Goal: Task Accomplishment & Management: Complete application form

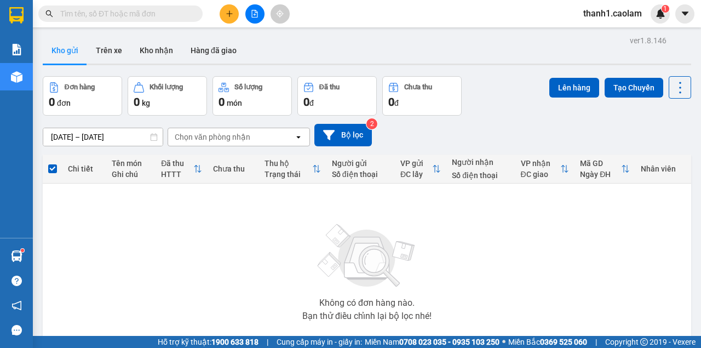
scroll to position [67, 0]
click at [253, 15] on icon "file-add" at bounding box center [255, 14] width 8 height 8
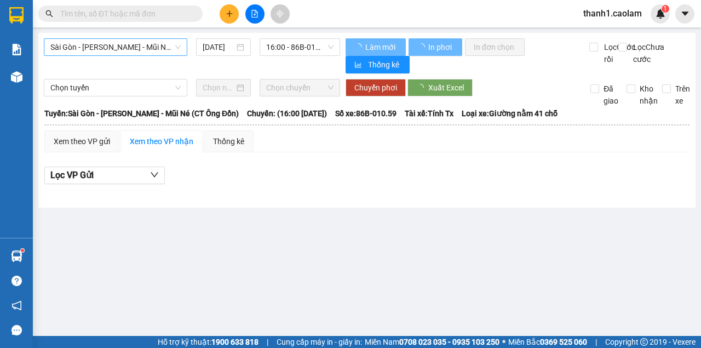
click at [148, 50] on span "Sài Gòn - [PERSON_NAME] - Mũi Né (CT Ông Đồn)" at bounding box center [115, 47] width 130 height 16
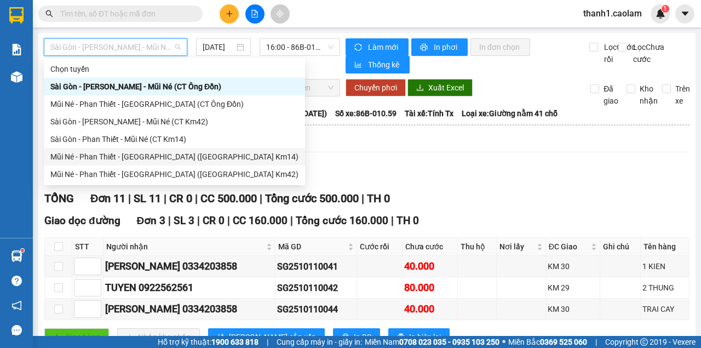
click at [185, 157] on div "Mũi Né - Phan Thiết - [GEOGRAPHIC_DATA] ([GEOGRAPHIC_DATA] Km14)" at bounding box center [174, 157] width 248 height 12
type input "[DATE]"
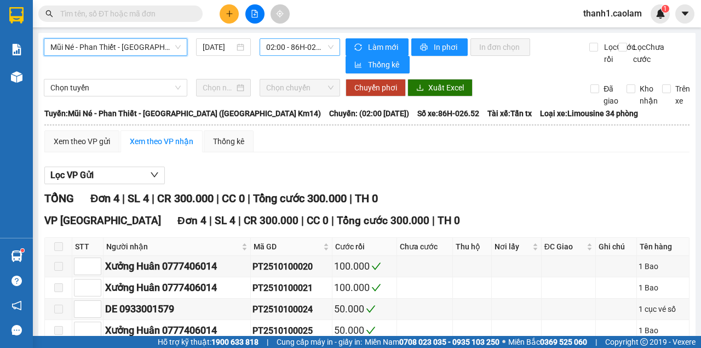
click at [293, 48] on span "02:00 - 86H-026.52" at bounding box center [299, 47] width 67 height 16
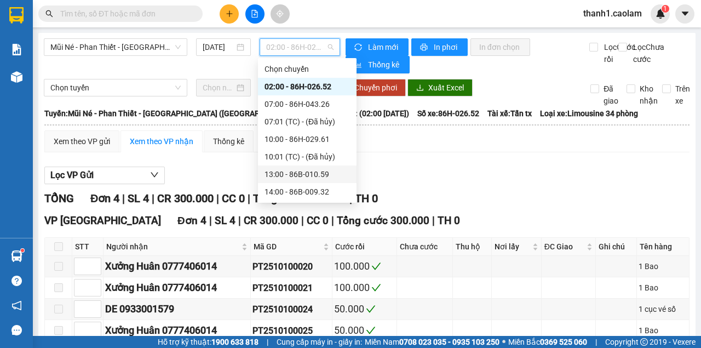
click at [301, 181] on div "13:00 - 86B-010.59" at bounding box center [307, 174] width 99 height 18
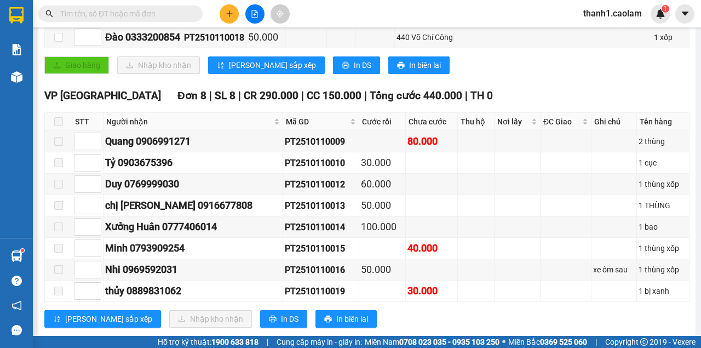
scroll to position [71, 0]
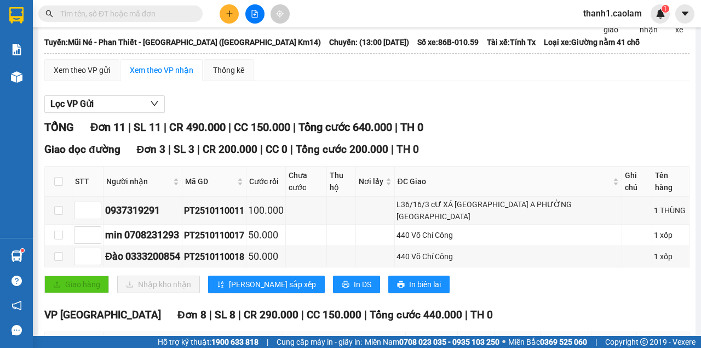
click at [258, 21] on button at bounding box center [254, 13] width 19 height 19
click at [255, 16] on icon "file-add" at bounding box center [255, 14] width 8 height 8
click at [252, 9] on button at bounding box center [254, 13] width 19 height 19
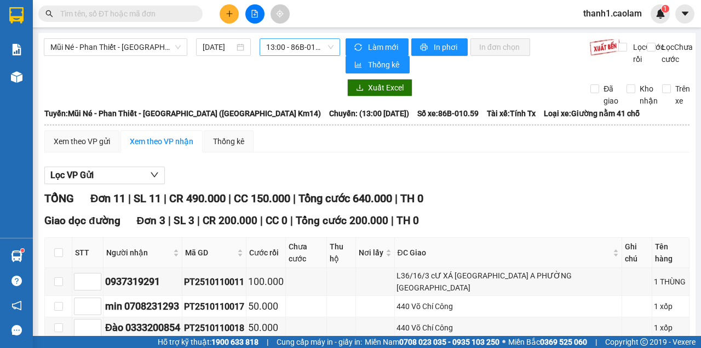
click at [299, 49] on span "13:00 - 86B-010.59" at bounding box center [299, 47] width 67 height 16
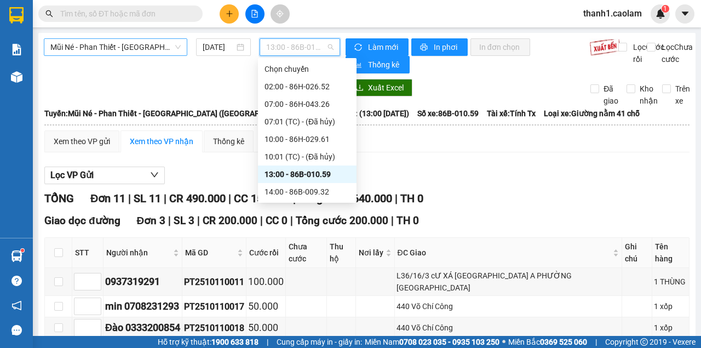
click at [136, 41] on span "Mũi Né - Phan Thiết - Sài Gòn (CT Km14)" at bounding box center [115, 47] width 130 height 16
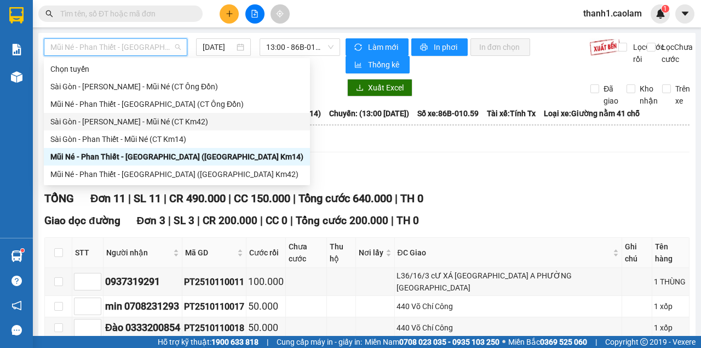
click at [169, 123] on div "Sài Gòn - Phan Thiết - Mũi Né (CT Km42)" at bounding box center [176, 122] width 253 height 12
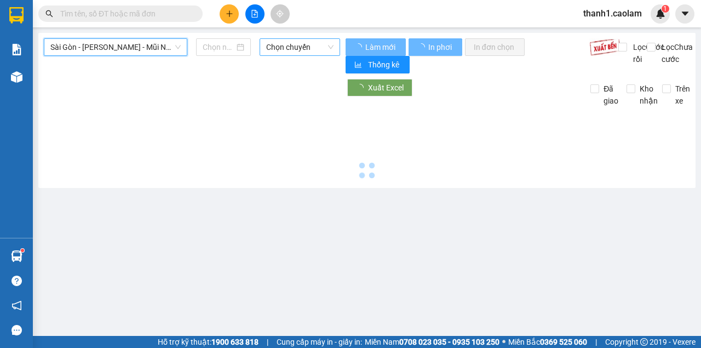
click at [276, 39] on span "Chọn chuyến" at bounding box center [299, 47] width 67 height 16
type input "11/10/2025"
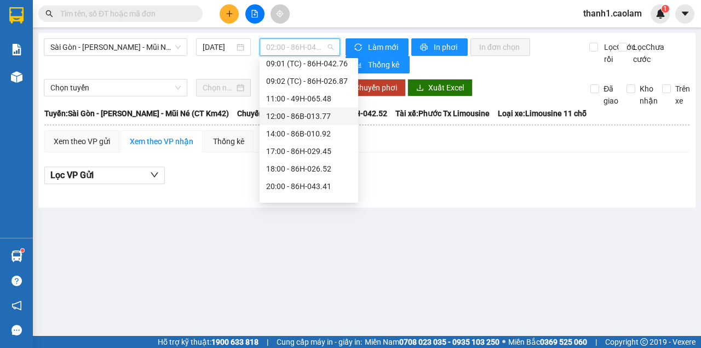
scroll to position [175, 0]
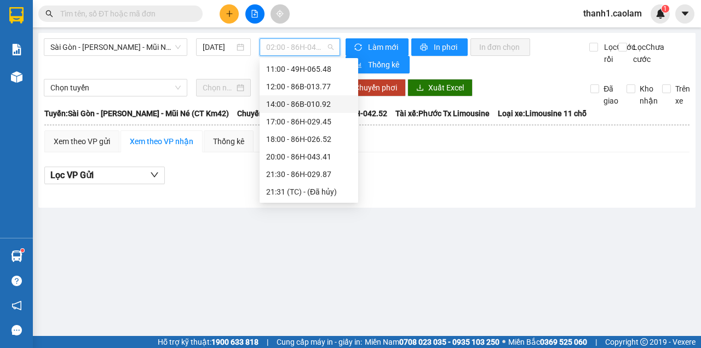
click at [309, 101] on div "14:00 - 86B-010.92" at bounding box center [308, 104] width 85 height 12
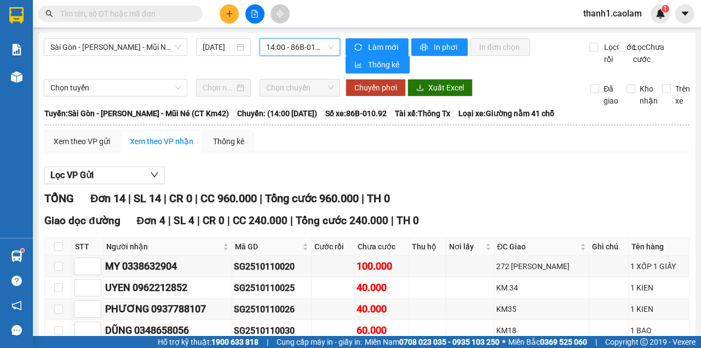
click at [316, 39] on span "14:00 - 86B-010.92" at bounding box center [299, 47] width 67 height 16
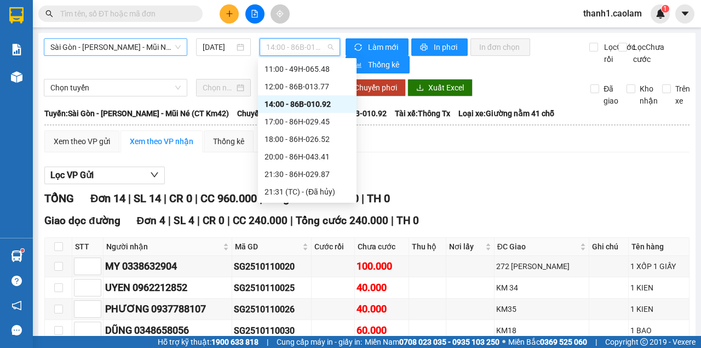
click at [126, 57] on div "Sài Gòn - Phan Thiết - Mũi Né (CT Km42) 11/10/2025 14:00 - 86B-010.92" at bounding box center [192, 55] width 296 height 35
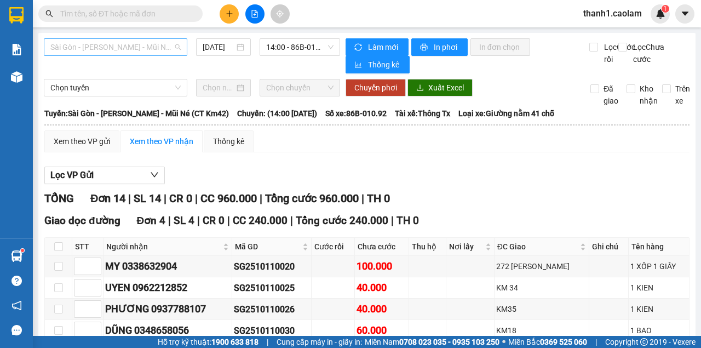
click at [138, 49] on span "Sài Gòn - Phan Thiết - Mũi Né (CT Km42)" at bounding box center [115, 47] width 130 height 16
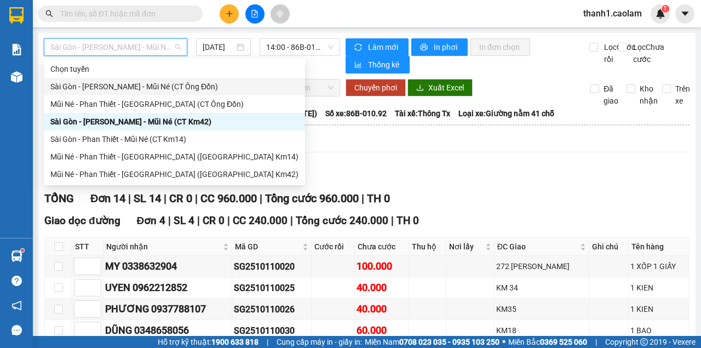
click at [188, 91] on div "Sài Gòn - Phan Thiết - Mũi Né (CT Ông Đồn)" at bounding box center [174, 86] width 248 height 12
type input "11/10/2025"
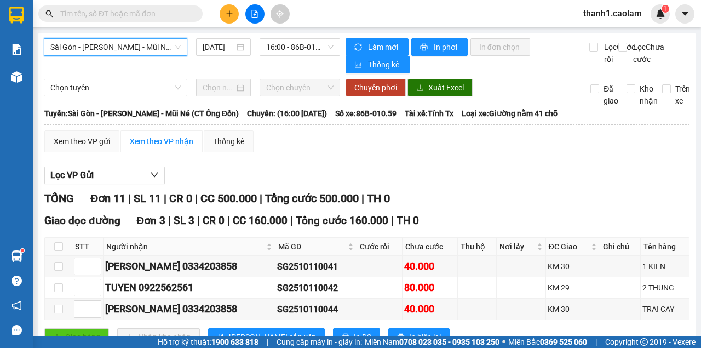
drag, startPoint x: 256, startPoint y: 45, endPoint x: 312, endPoint y: 71, distance: 62.2
click at [261, 46] on div "16:00 - 86B-010.59" at bounding box center [299, 47] width 89 height 18
click at [152, 50] on span "Sài Gòn - Phan Thiết - Mũi Né (CT Ông Đồn)" at bounding box center [115, 47] width 130 height 16
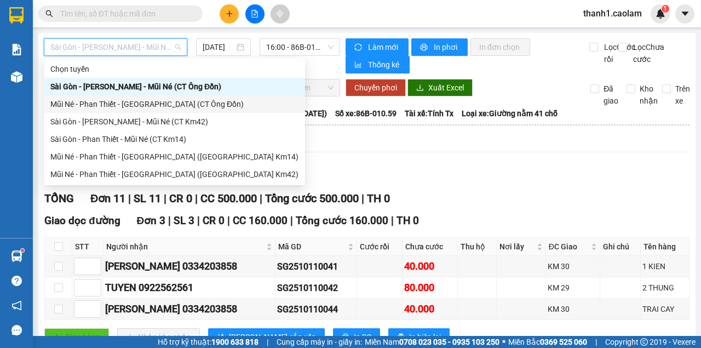
click at [184, 111] on div "Mũi Né - Phan Thiết - Sài Gòn (CT Ông Đồn)" at bounding box center [174, 104] width 261 height 18
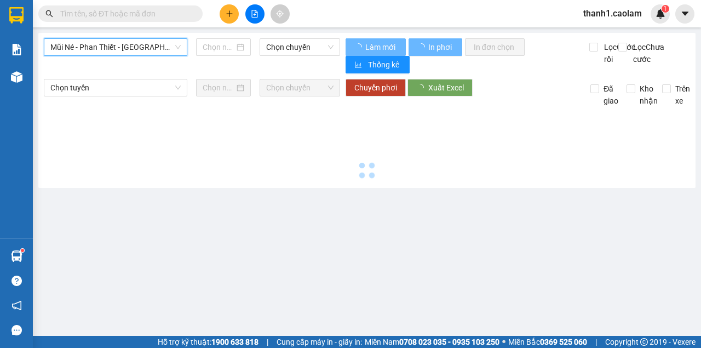
type input "11/10/2025"
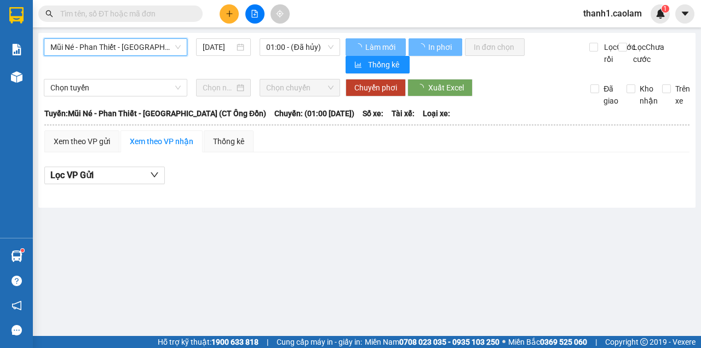
click at [169, 39] on span "Mũi Né - Phan Thiết - Sài Gòn (CT Ông Đồn)" at bounding box center [115, 47] width 130 height 16
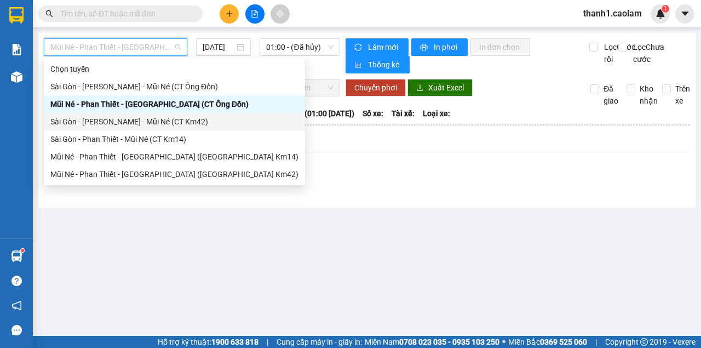
click at [185, 127] on div "Sài Gòn - Phan Thiết - Mũi Né (CT Km42)" at bounding box center [174, 122] width 248 height 12
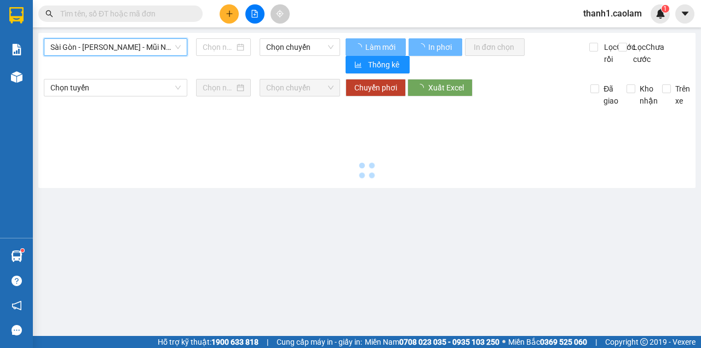
type input "11/10/2025"
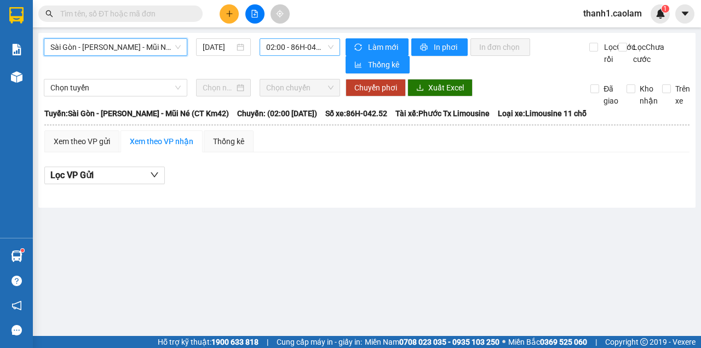
click at [292, 51] on span "02:00 - 86H-042.52" at bounding box center [299, 47] width 67 height 16
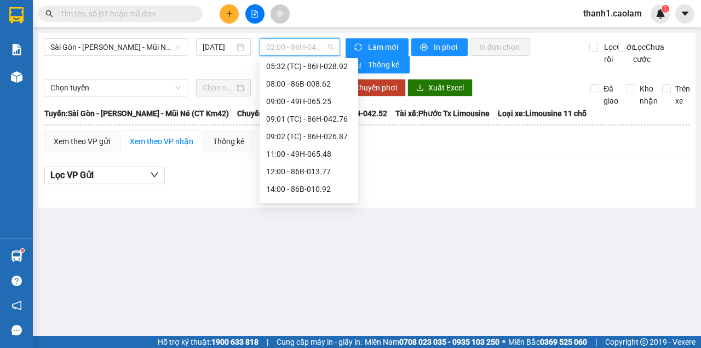
scroll to position [163, 0]
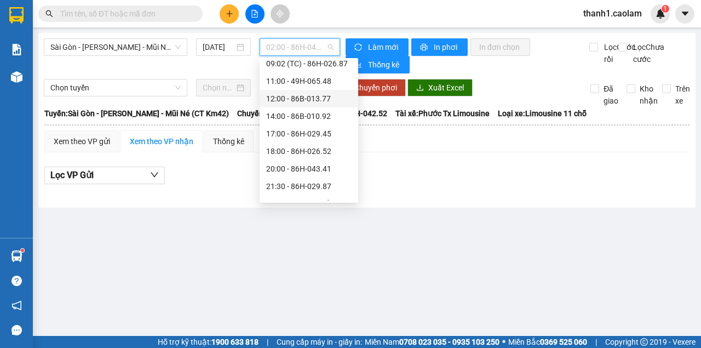
click at [312, 101] on div "12:00 - 86B-013.77" at bounding box center [308, 99] width 85 height 12
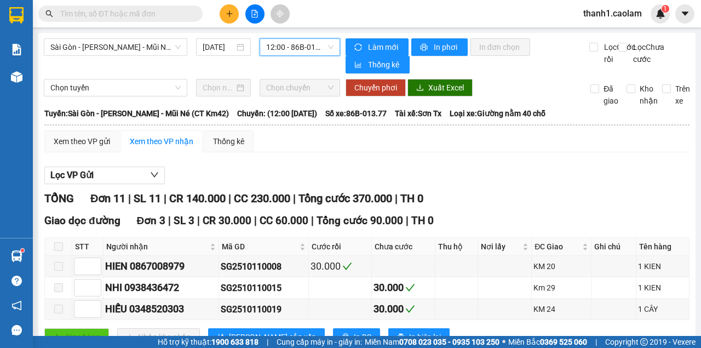
click at [296, 47] on span "12:00 - 86B-013.77" at bounding box center [299, 47] width 67 height 16
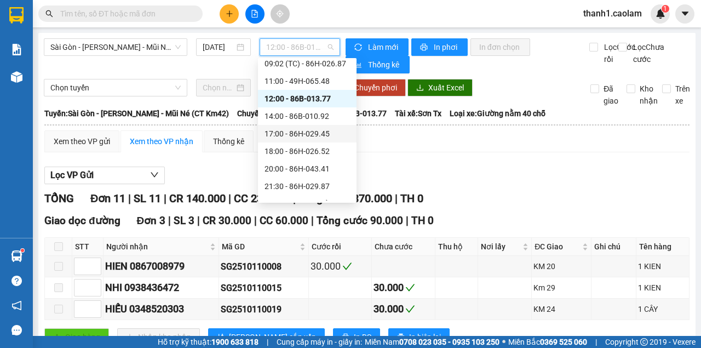
click at [308, 116] on div "14:00 - 86B-010.92" at bounding box center [306, 116] width 85 height 12
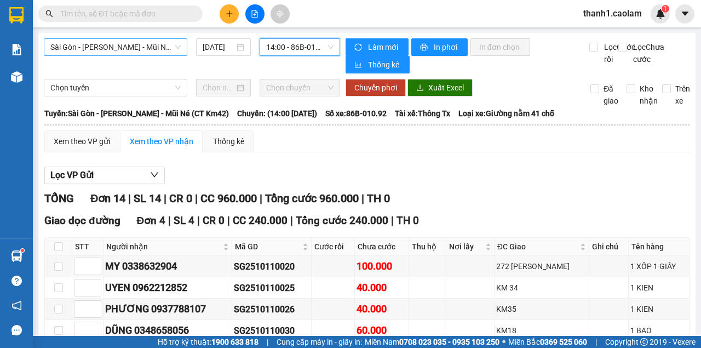
click at [148, 54] on span "Sài Gòn - Phan Thiết - Mũi Né (CT Km42)" at bounding box center [115, 47] width 130 height 16
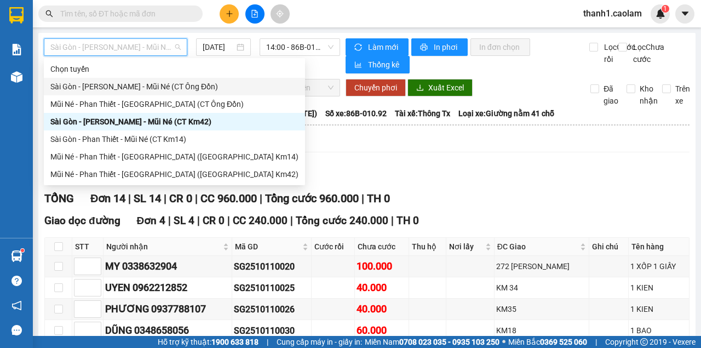
click at [184, 88] on div "Sài Gòn - Phan Thiết - Mũi Né (CT Ông Đồn)" at bounding box center [174, 86] width 248 height 12
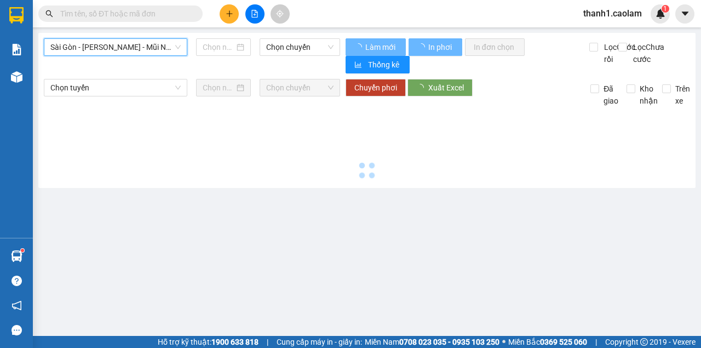
type input "11/10/2025"
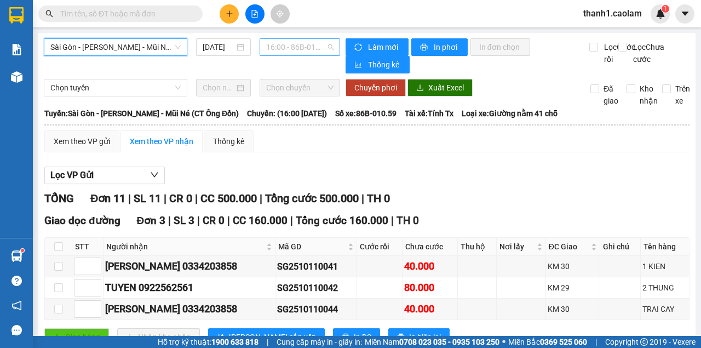
click at [312, 49] on span "16:00 - 86B-010.59" at bounding box center [299, 47] width 67 height 16
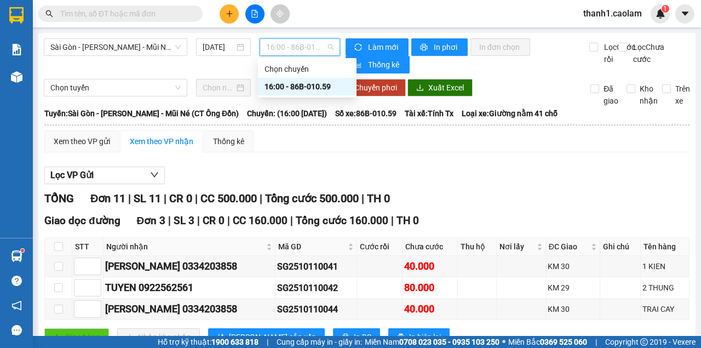
click at [523, 177] on div "Lọc VP Gửi" at bounding box center [366, 175] width 645 height 18
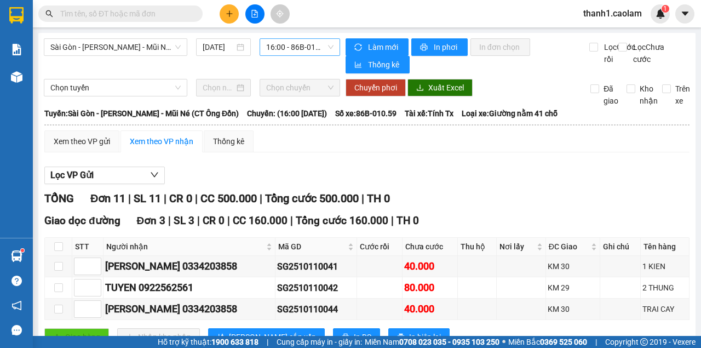
click at [282, 51] on span "16:00 - 86B-010.59" at bounding box center [299, 47] width 67 height 16
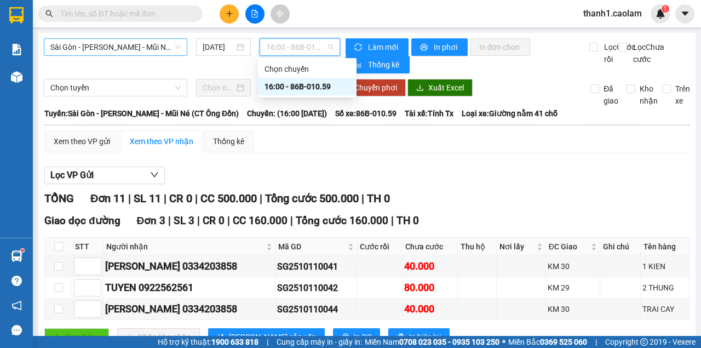
click at [190, 55] on div "Sài Gòn - Phan Thiết - Mũi Né (CT Ông Đồn) 11/10/2025 16:00 - 86B-010.59" at bounding box center [192, 55] width 296 height 35
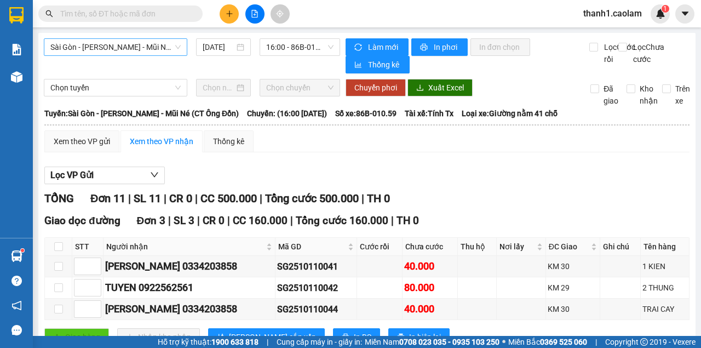
click at [169, 41] on span "Sài Gòn - Phan Thiết - Mũi Né (CT Ông Đồn)" at bounding box center [115, 47] width 130 height 16
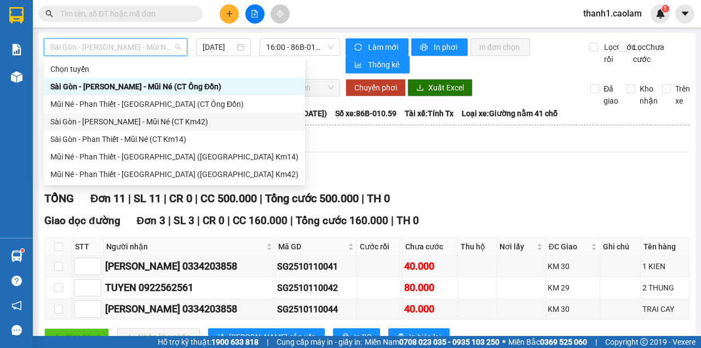
click at [174, 122] on div "Sài Gòn - Phan Thiết - Mũi Né (CT Km42)" at bounding box center [174, 122] width 248 height 12
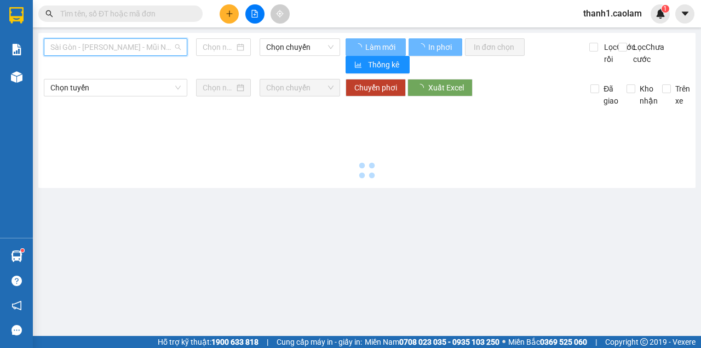
click at [154, 55] on span "Sài Gòn - Phan Thiết - Mũi Né (CT Km42)" at bounding box center [115, 47] width 130 height 16
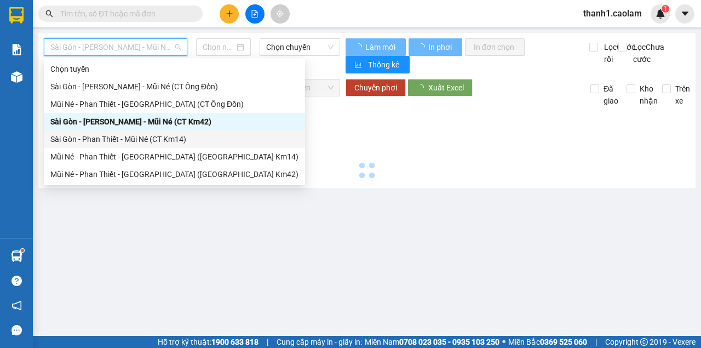
drag, startPoint x: 173, startPoint y: 141, endPoint x: 241, endPoint y: 120, distance: 71.0
click at [173, 142] on div "Sài Gòn - Phan Thiết - Mũi Né (CT Km14)" at bounding box center [174, 139] width 248 height 12
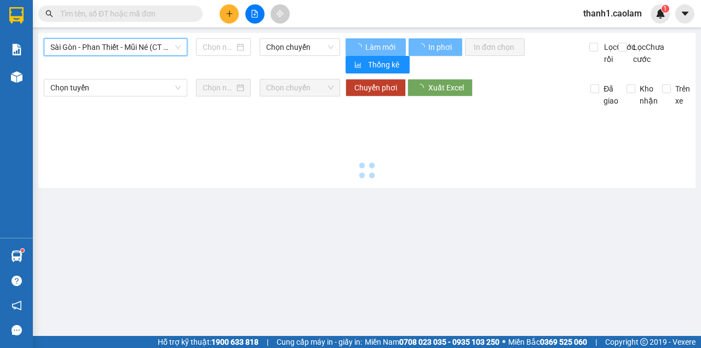
type input "11/10/2025"
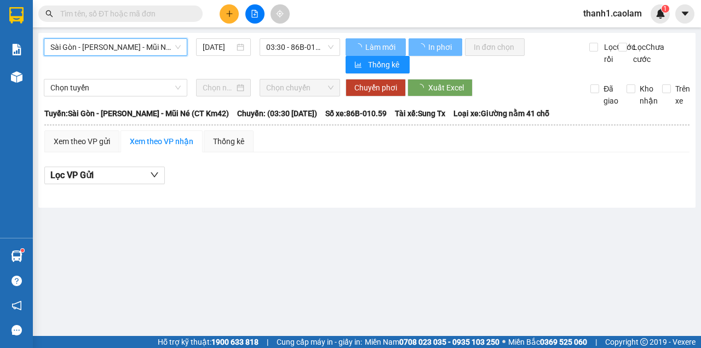
click at [164, 44] on span "Sài Gòn - Phan Thiết - Mũi Né (CT Km42)" at bounding box center [115, 47] width 130 height 16
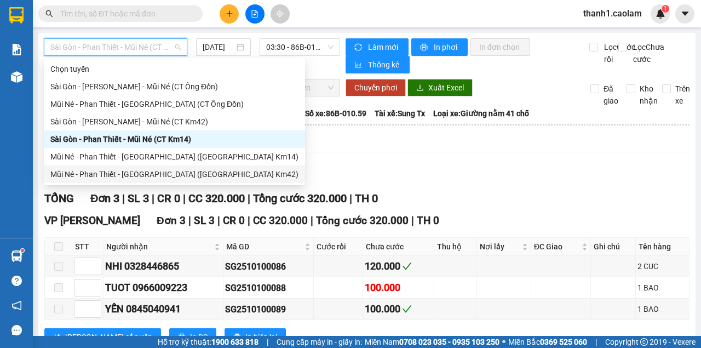
click at [172, 154] on div "Mũi Né - Phan Thiết - Sài Gòn (CT Km14)" at bounding box center [174, 157] width 248 height 12
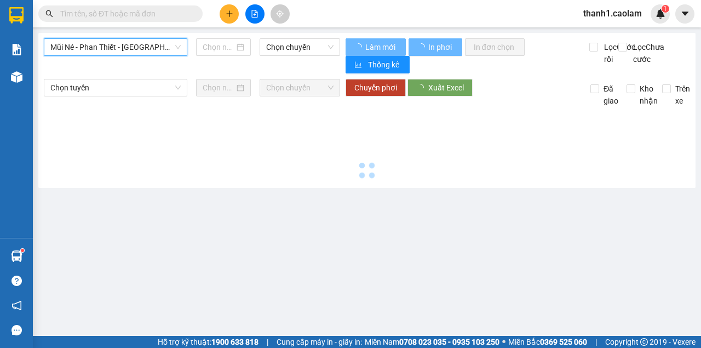
type input "11/10/2025"
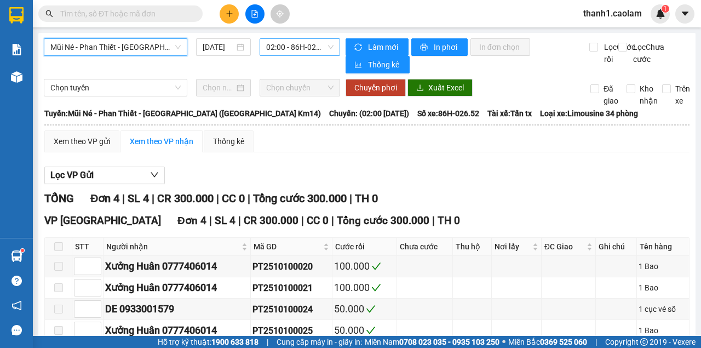
click at [313, 43] on span "02:00 - 86H-026.52" at bounding box center [299, 47] width 67 height 16
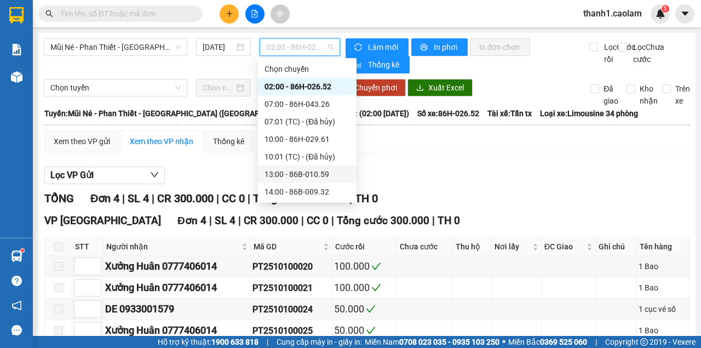
click at [306, 177] on div "13:00 - 86B-010.59" at bounding box center [306, 174] width 85 height 12
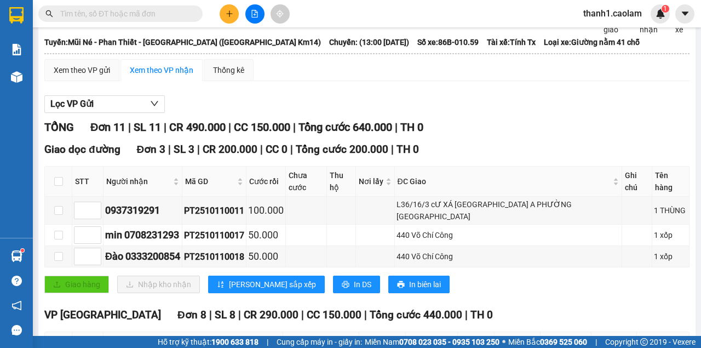
scroll to position [290, 0]
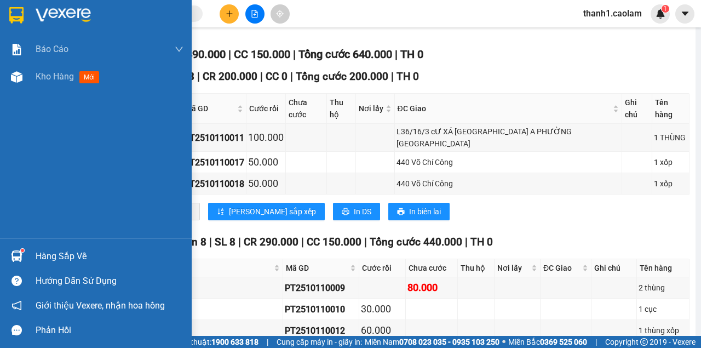
click at [16, 8] on img at bounding box center [16, 15] width 14 height 16
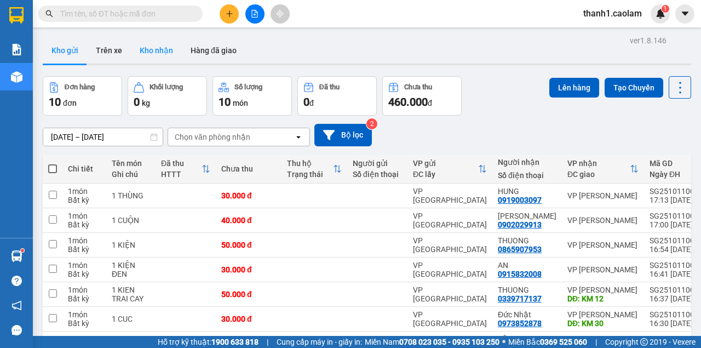
click at [146, 48] on button "Kho nhận" at bounding box center [156, 50] width 51 height 26
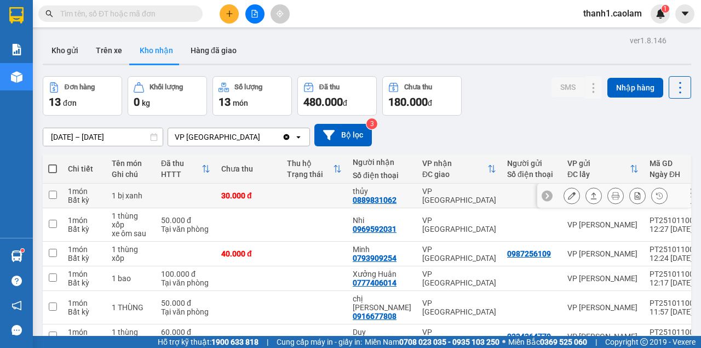
scroll to position [153, 0]
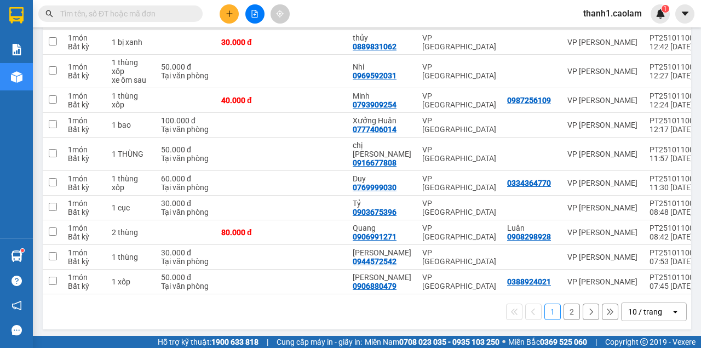
click at [573, 310] on button "2" at bounding box center [571, 311] width 16 height 16
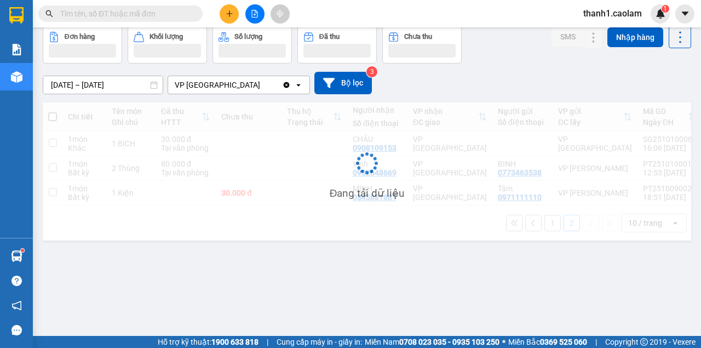
scroll to position [50, 0]
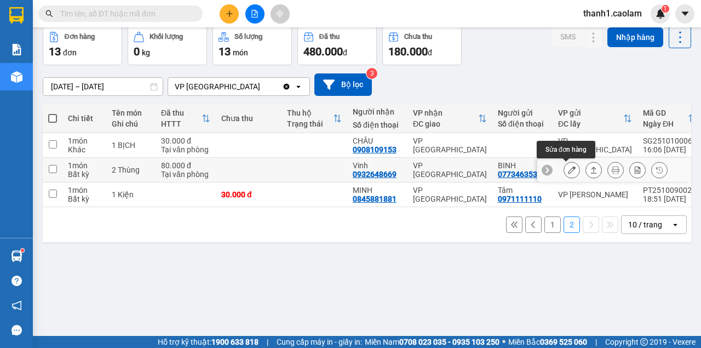
click at [569, 171] on icon at bounding box center [572, 170] width 8 height 8
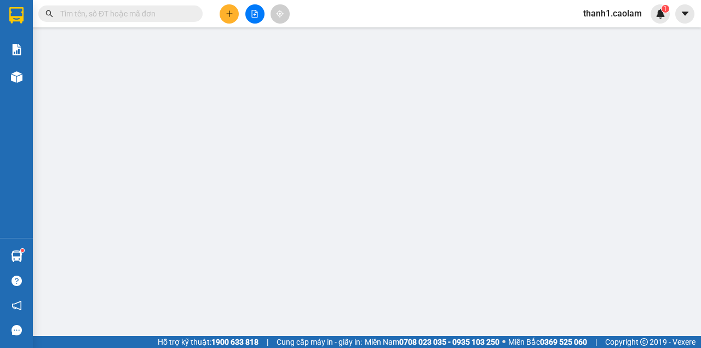
type input "0773463538"
type input "BINH"
type input "0932648669"
type input "Vinh"
type input "80.000"
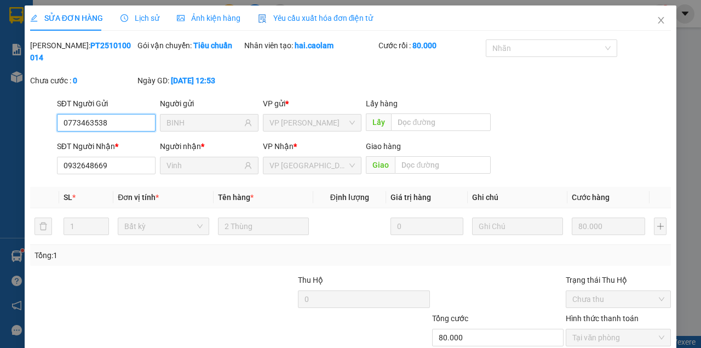
scroll to position [71, 0]
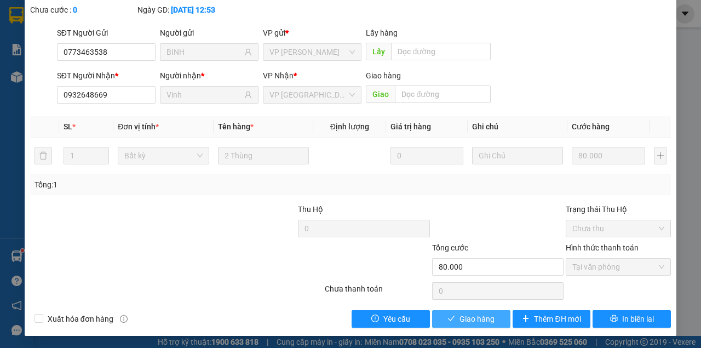
click at [467, 310] on button "Giao hàng" at bounding box center [471, 319] width 78 height 18
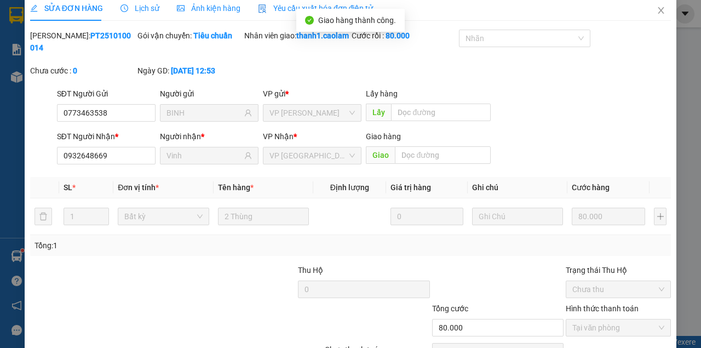
scroll to position [0, 0]
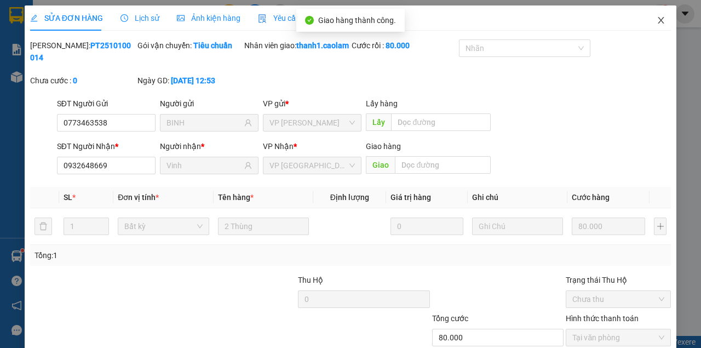
click at [657, 24] on icon "close" at bounding box center [660, 20] width 9 height 9
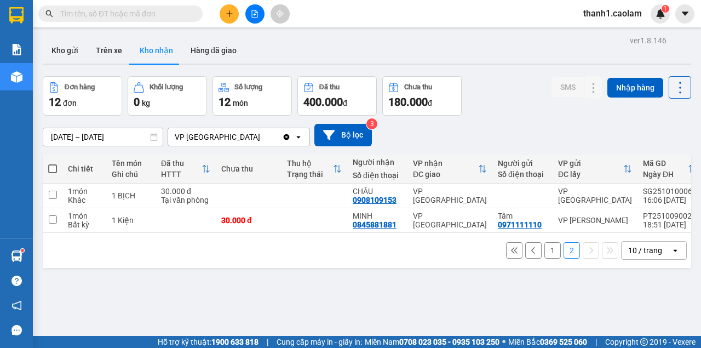
click at [619, 16] on span "thanh1.caolam" at bounding box center [612, 14] width 76 height 14
click at [617, 32] on span "Đăng xuất" at bounding box center [618, 34] width 52 height 12
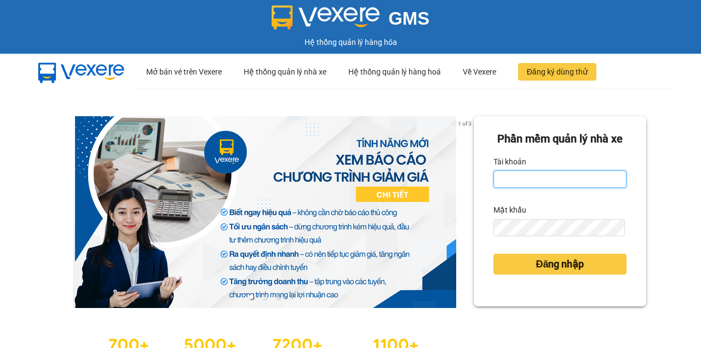
click at [562, 188] on input "Tài khoản" at bounding box center [559, 179] width 133 height 18
type input "thuyanh.caolam"
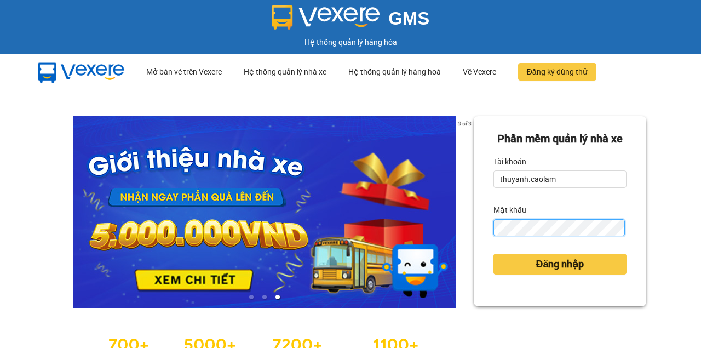
click at [493, 253] on button "Đăng nhập" at bounding box center [559, 263] width 133 height 21
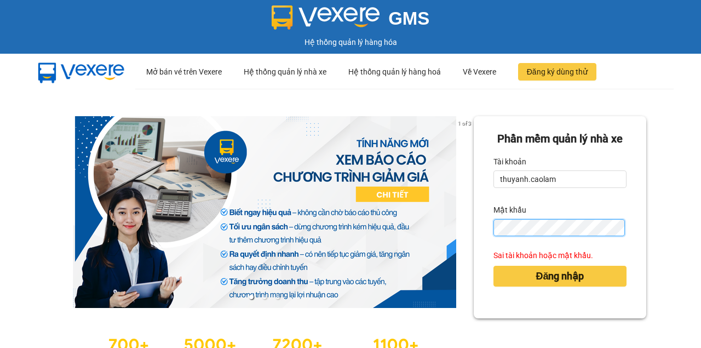
click at [493, 265] on button "Đăng nhập" at bounding box center [559, 275] width 133 height 21
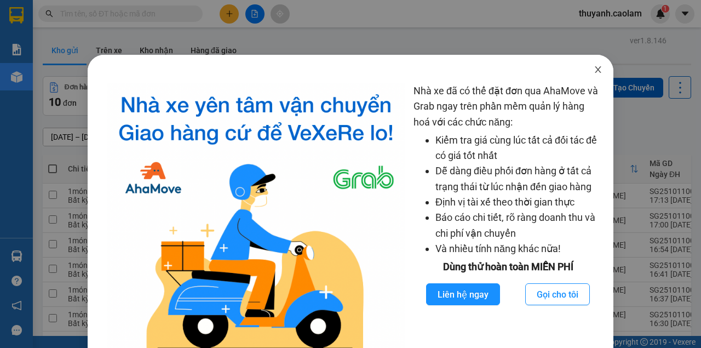
click at [594, 70] on icon "close" at bounding box center [597, 69] width 9 height 9
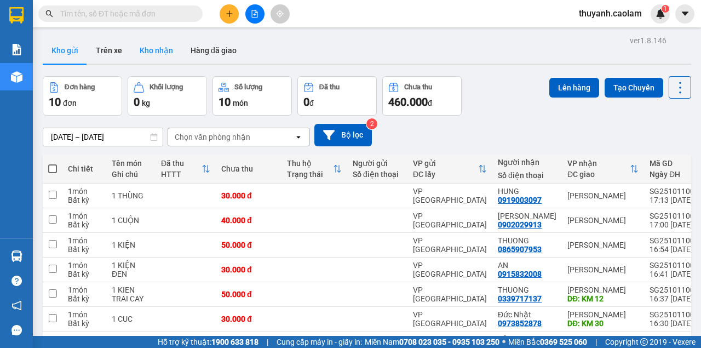
click at [142, 44] on button "Kho nhận" at bounding box center [156, 50] width 51 height 26
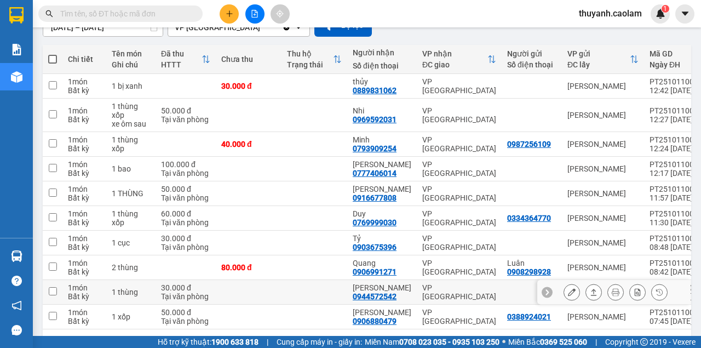
scroll to position [153, 0]
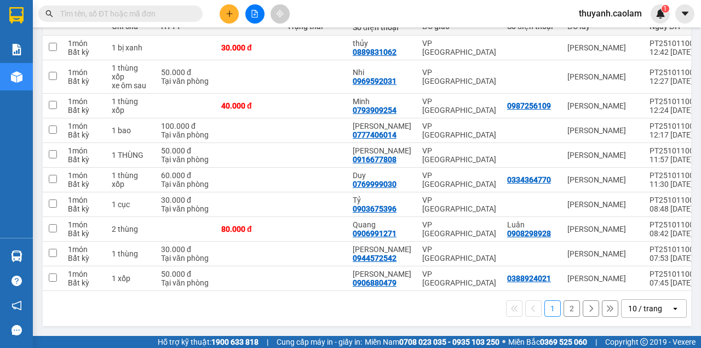
click at [564, 311] on button "2" at bounding box center [571, 308] width 16 height 16
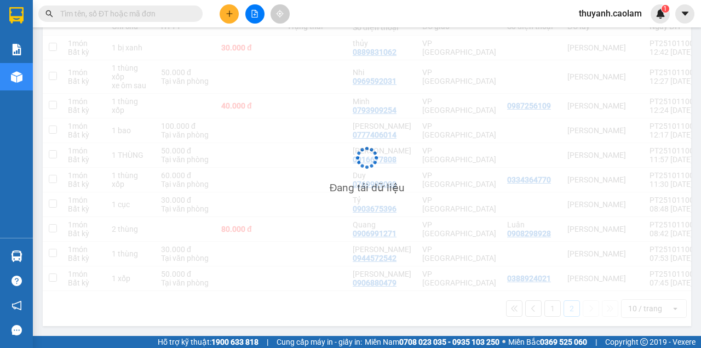
scroll to position [50, 0]
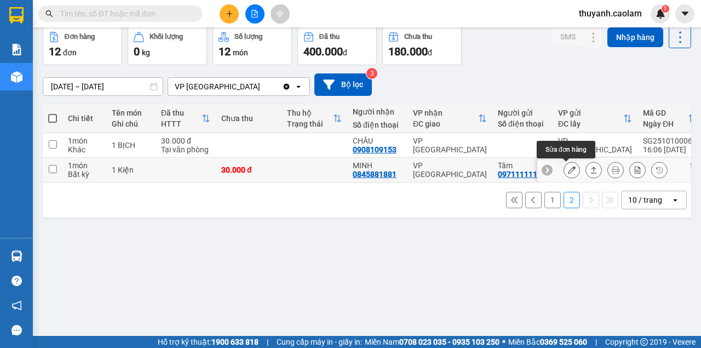
click at [568, 172] on icon at bounding box center [572, 170] width 8 height 8
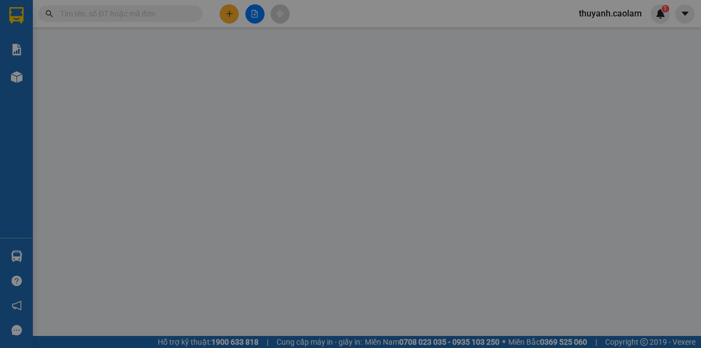
type input "0971111110"
type input "Tâm"
type input "0845881881"
type input "MINH"
type input "30.000"
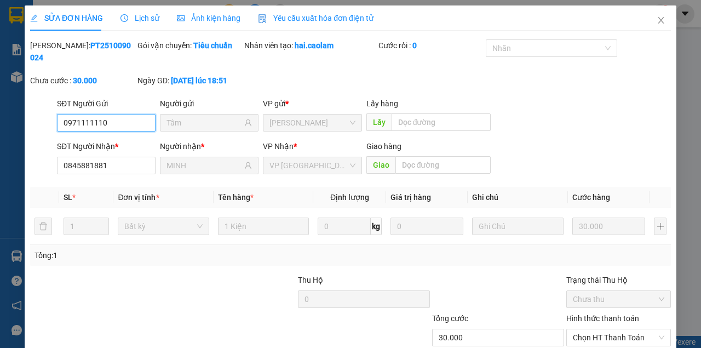
scroll to position [71, 0]
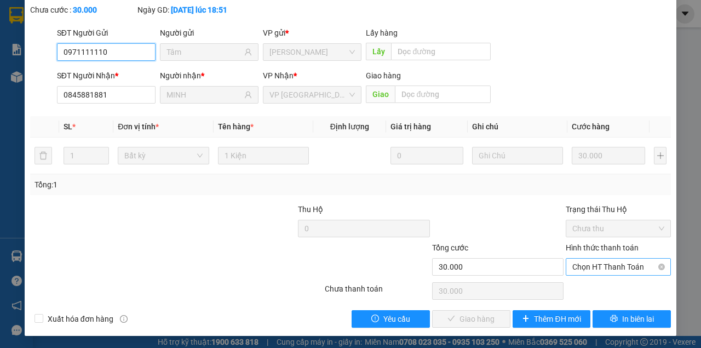
click at [584, 262] on span "Chọn HT Thanh Toán" at bounding box center [618, 266] width 92 height 16
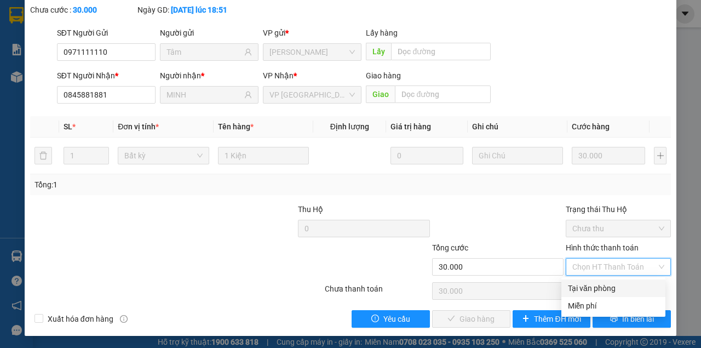
click at [590, 282] on div "Tại văn phòng" at bounding box center [613, 288] width 91 height 12
type input "0"
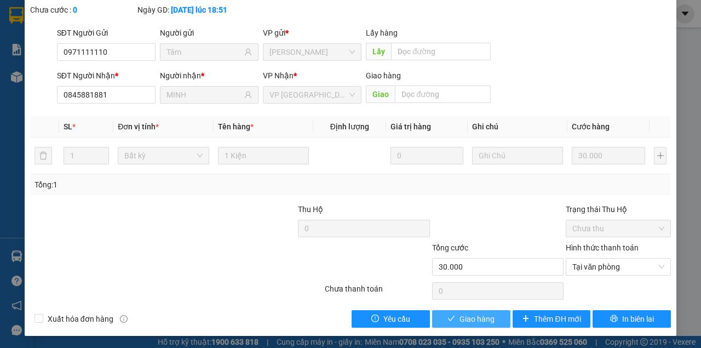
click at [469, 318] on span "Giao hàng" at bounding box center [476, 319] width 35 height 12
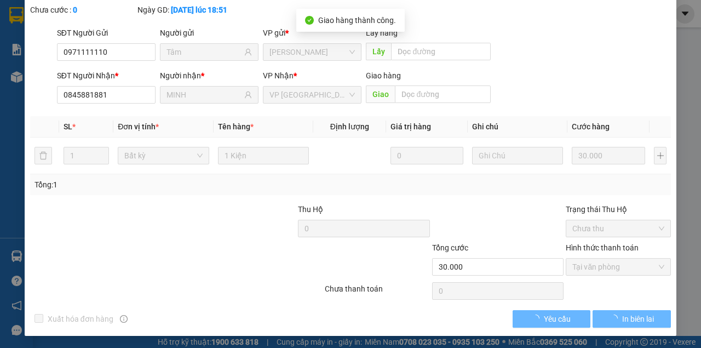
scroll to position [0, 0]
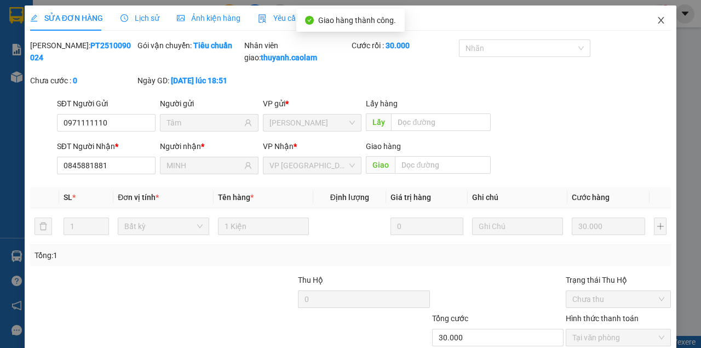
click at [657, 24] on icon "close" at bounding box center [660, 20] width 9 height 9
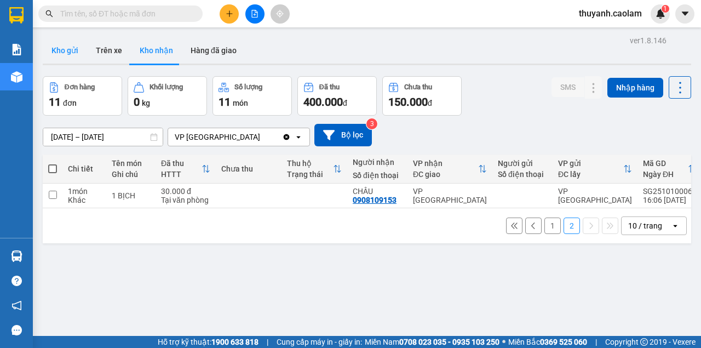
click at [75, 57] on button "Kho gửi" at bounding box center [65, 50] width 44 height 26
